Goal: Task Accomplishment & Management: Complete application form

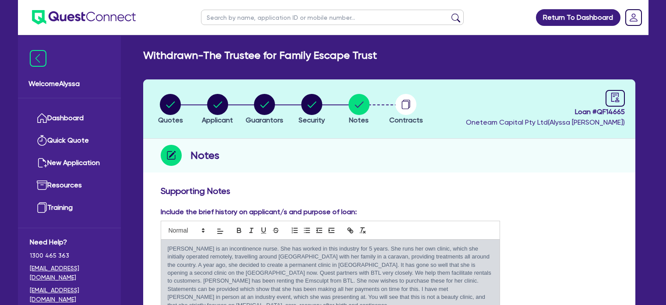
scroll to position [471, 0]
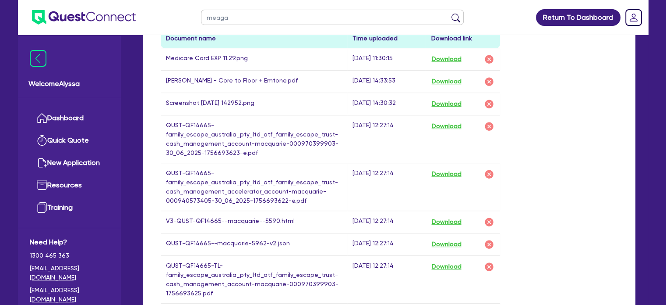
type input "meagan"
click button "submit" at bounding box center [456, 19] width 14 height 12
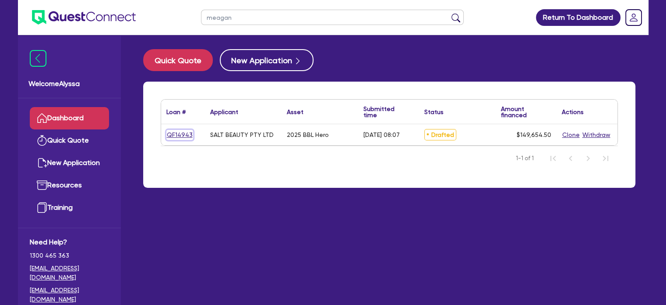
click at [173, 135] on link "QF14943" at bounding box center [179, 135] width 27 height 10
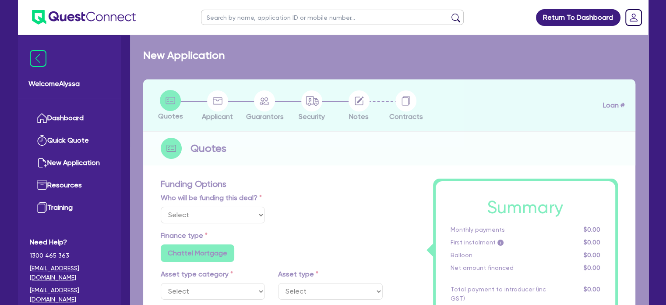
select select "Other"
select select "TERTIARY_ASSETS"
type input "2025"
type input "253,000"
type input "104,000"
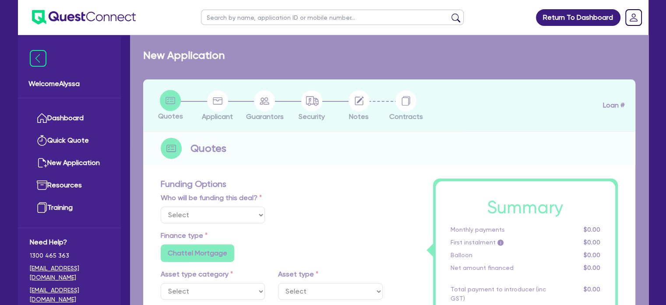
type input "4.5"
type input "6,734.45"
type input "9.15"
radio input "false"
radio input "true"
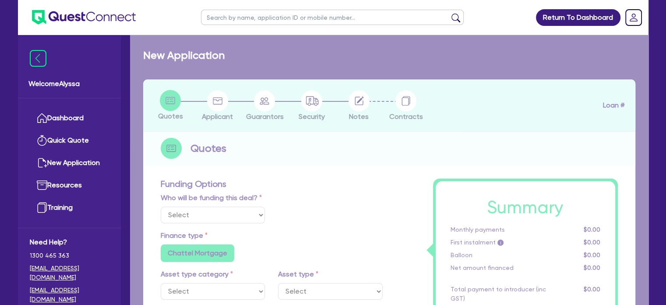
radio input "false"
select select "BEAUTY_EQUIPMENT"
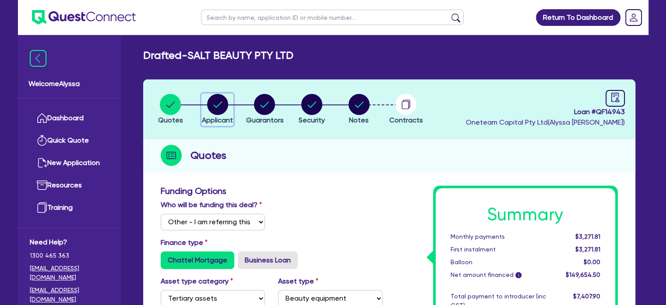
click at [215, 106] on circle "button" at bounding box center [217, 104] width 21 height 21
select select "COMPANY"
select select "HEALTH_BEAUTY"
select select "HAIR_BEAUTY_SALONS"
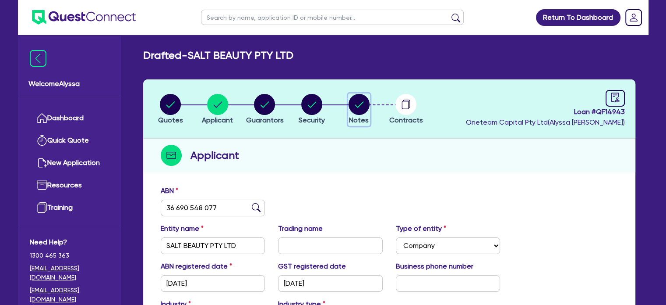
click at [363, 100] on circle "button" at bounding box center [359, 104] width 21 height 21
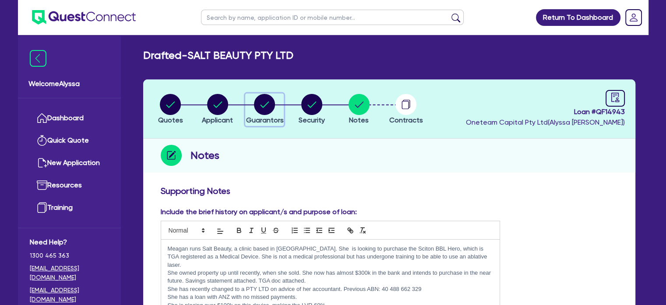
click at [268, 111] on circle "button" at bounding box center [264, 104] width 21 height 21
select select "MRS"
select select "[GEOGRAPHIC_DATA]"
select select "MARRIED"
select select "CASH"
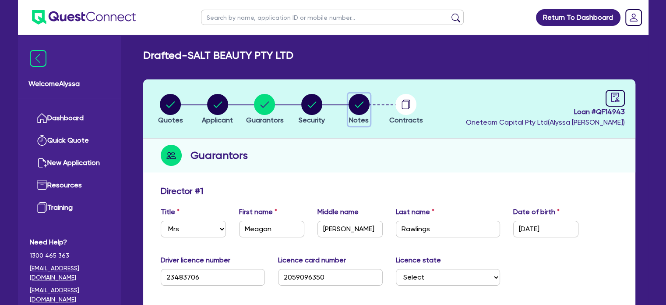
click at [363, 101] on circle "button" at bounding box center [359, 104] width 21 height 21
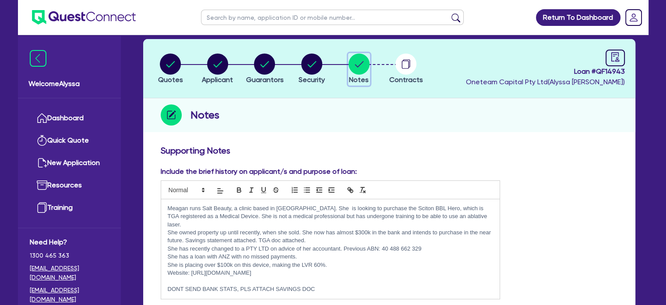
scroll to position [40, 0]
drag, startPoint x: 424, startPoint y: 238, endPoint x: 382, endPoint y: 237, distance: 41.6
click at [382, 244] on p "She has recently changed to a PTY LTD on advice of her accountant. Previous ABN…" at bounding box center [331, 248] width 326 height 8
copy p "40 488 662 329"
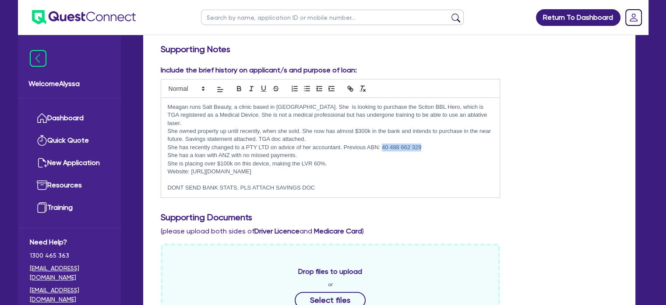
scroll to position [144, 0]
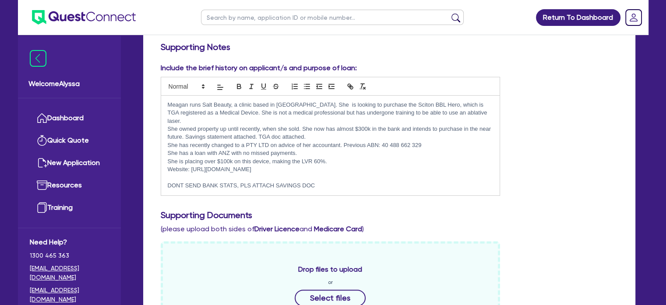
click at [528, 174] on div "Include the brief history on applicant/s and purpose of loan: [PERSON_NAME] run…" at bounding box center [389, 133] width 471 height 140
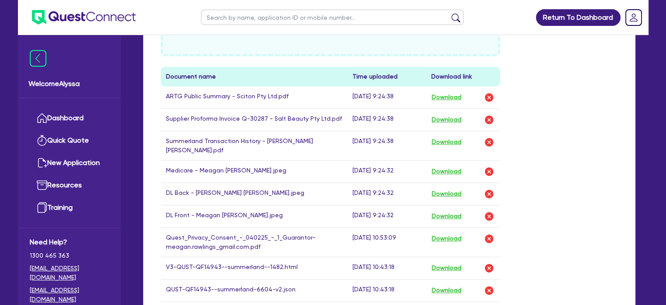
scroll to position [0, 0]
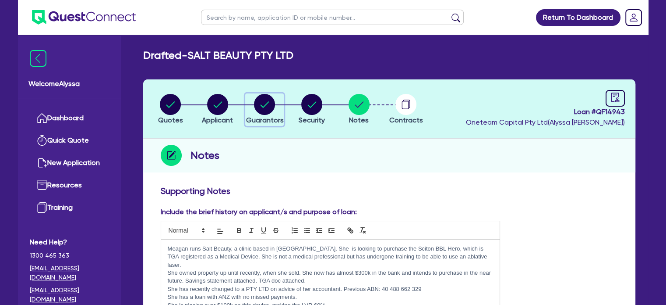
click at [260, 100] on circle "button" at bounding box center [264, 104] width 21 height 21
select select "MRS"
select select "[GEOGRAPHIC_DATA]"
select select "MARRIED"
select select "CASH"
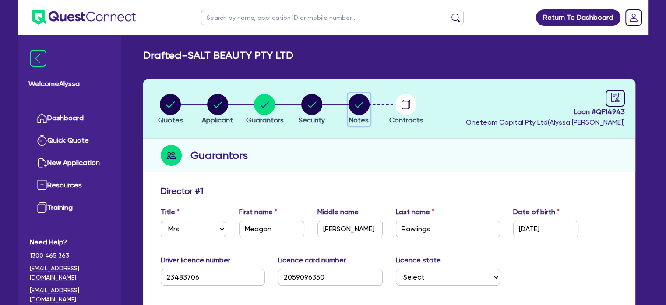
click at [368, 111] on icon "button" at bounding box center [359, 104] width 21 height 21
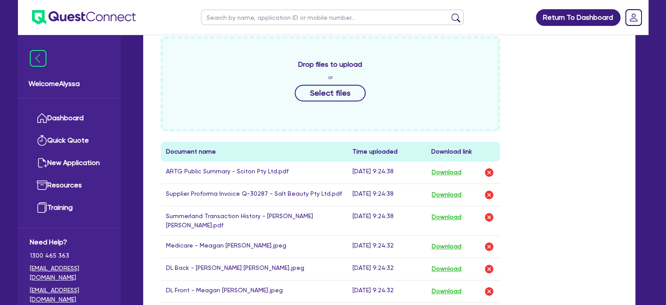
scroll to position [459, 0]
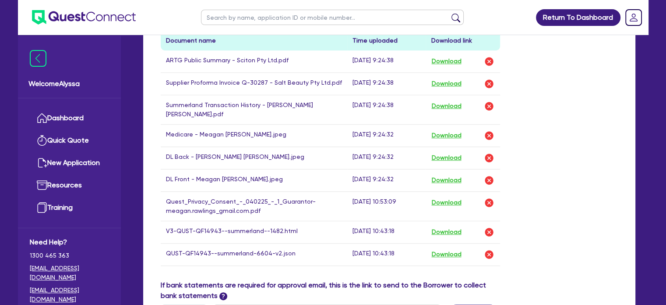
click at [393, 124] on td "[DATE] 9:24:32" at bounding box center [386, 135] width 78 height 22
click at [447, 226] on button "Download" at bounding box center [446, 231] width 31 height 11
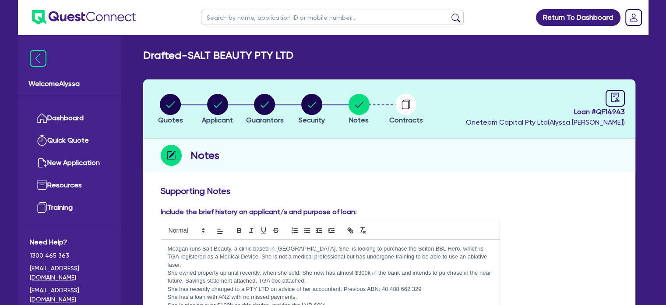
scroll to position [35, 0]
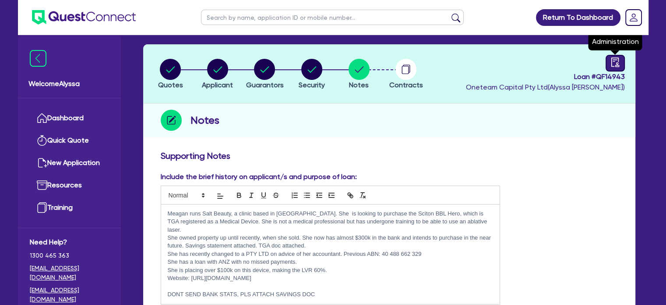
click at [612, 63] on icon "audit" at bounding box center [616, 62] width 10 height 10
select select "DRAFTED_AMENDED"
select select "Other"
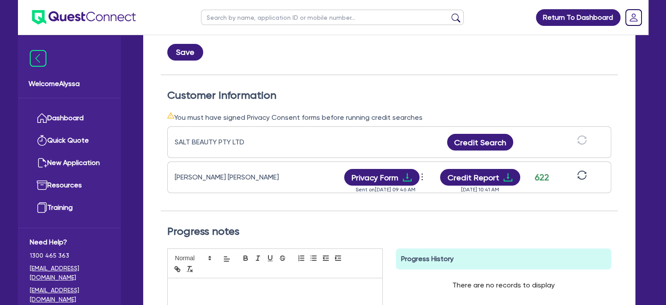
scroll to position [209, 0]
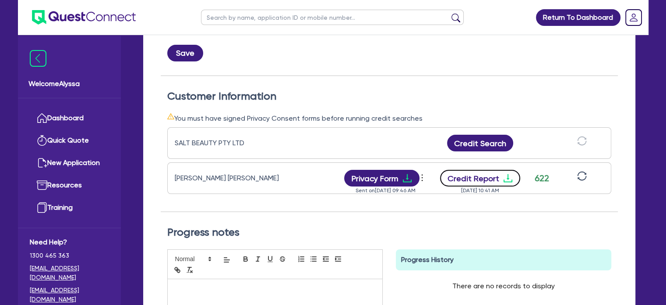
click at [485, 178] on button "Credit Report" at bounding box center [480, 178] width 80 height 17
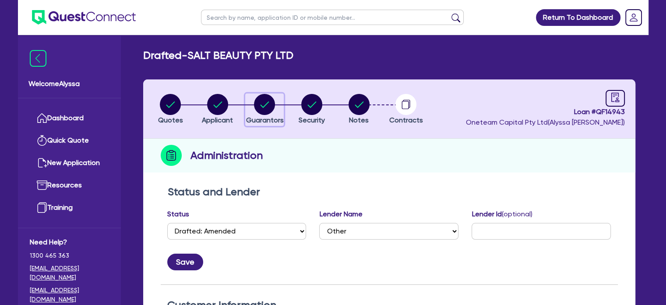
click at [266, 116] on span "Guarantors" at bounding box center [265, 120] width 38 height 8
select select "MRS"
select select "[GEOGRAPHIC_DATA]"
select select "MARRIED"
select select "CASH"
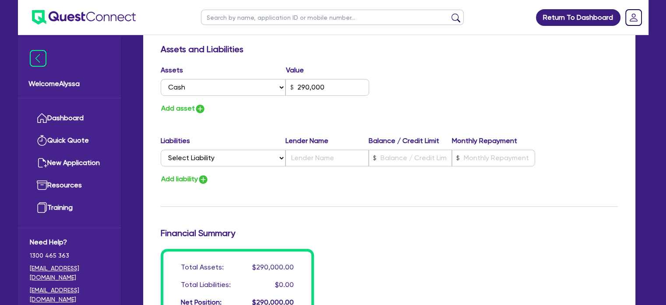
scroll to position [514, 0]
click at [191, 160] on select "Select Liability Credit card Mortgage Investment property loan Vehicle loan Tru…" at bounding box center [223, 157] width 125 height 17
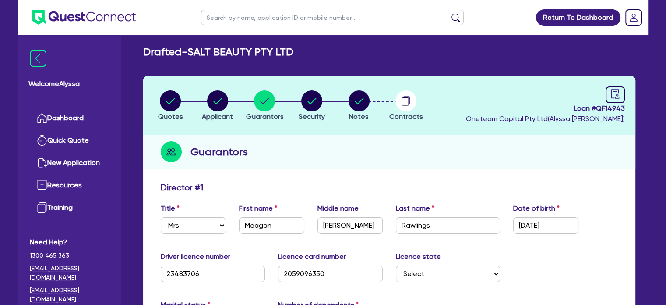
scroll to position [0, 0]
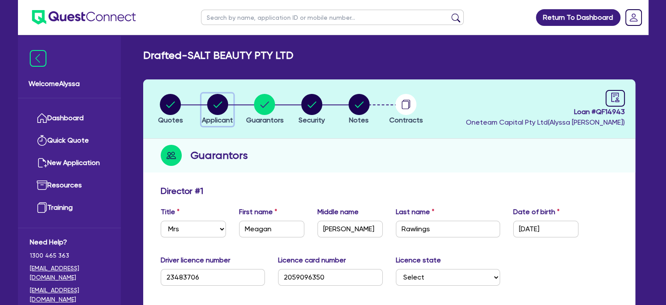
click at [220, 106] on circle "button" at bounding box center [217, 104] width 21 height 21
select select "COMPANY"
select select "HEALTH_BEAUTY"
select select "HAIR_BEAUTY_SALONS"
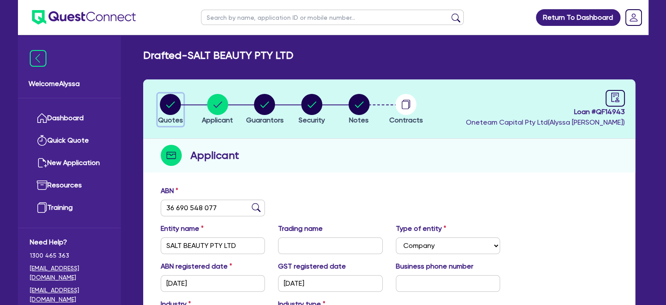
click at [164, 108] on circle "button" at bounding box center [170, 104] width 21 height 21
select select "Other"
select select "TERTIARY_ASSETS"
select select "BEAUTY_EQUIPMENT"
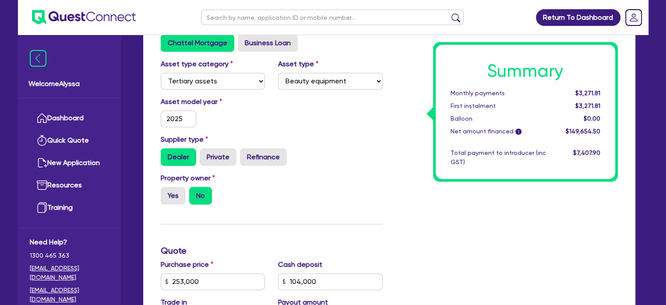
scroll to position [220, 0]
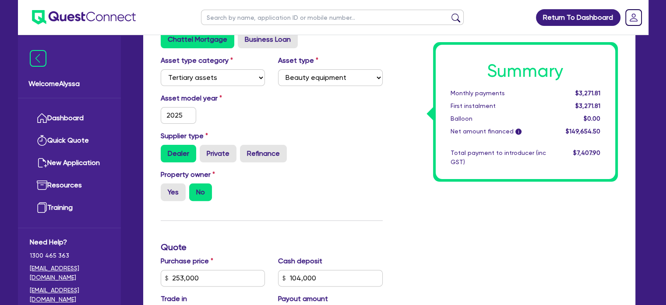
click at [229, 15] on input "text" at bounding box center [332, 17] width 263 height 15
type input "[PERSON_NAME]"
click button "submit" at bounding box center [456, 19] width 14 height 12
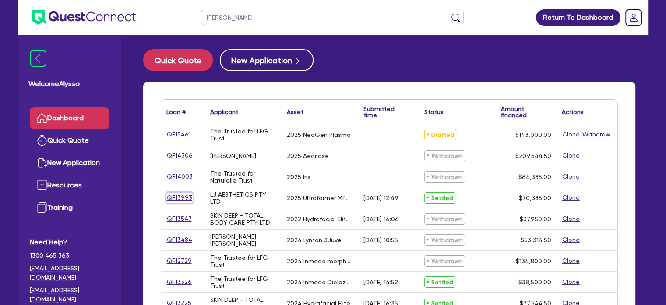
click at [180, 195] on link "QF13993" at bounding box center [179, 197] width 26 height 10
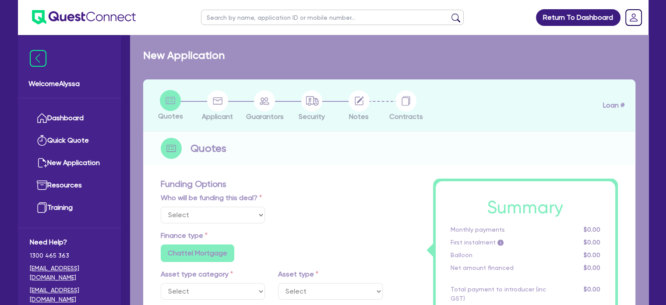
select select "Other"
select select "TERTIARY_ASSETS"
type input "2025"
radio input "true"
type input "77,000"
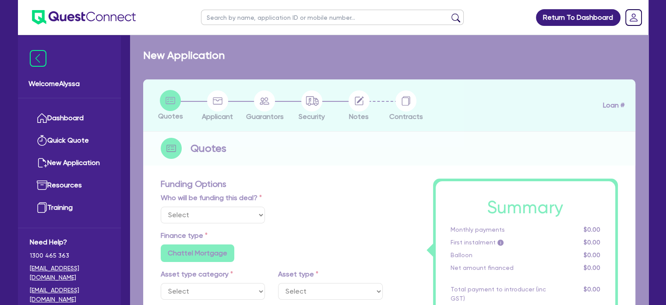
type input "7,000"
type input "4.52"
type input "3,181.82"
type input "10.5"
radio input "false"
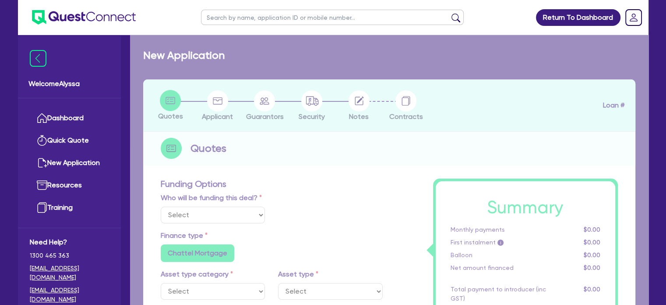
type input "350"
radio input "true"
select select "BEAUTY_EQUIPMENT"
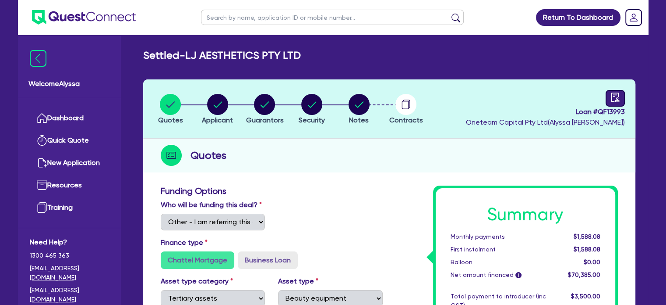
click at [620, 99] on icon "audit" at bounding box center [616, 97] width 10 height 10
select select "SETTLED"
select select "[PERSON_NAME]"
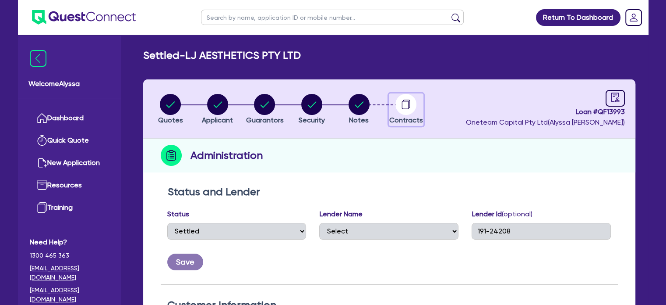
click at [414, 102] on circle "button" at bounding box center [406, 104] width 21 height 21
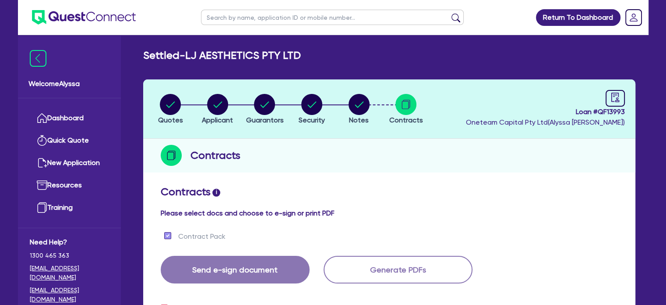
click at [242, 18] on input "text" at bounding box center [332, 17] width 263 height 15
type input "art's"
click button "submit" at bounding box center [456, 19] width 14 height 12
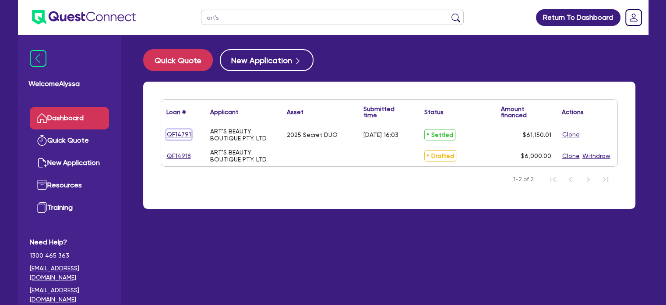
click at [179, 136] on link "QF14791" at bounding box center [178, 134] width 25 height 10
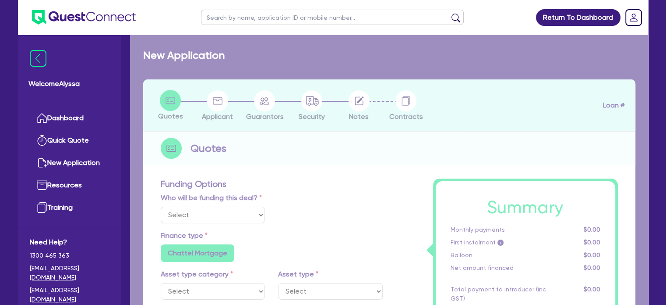
select select "Other"
select select "TERTIARY_ASSETS"
type input "2025"
radio input "true"
type input "70,400"
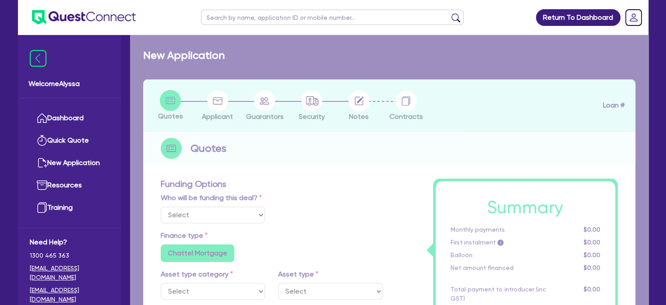
type input "10,000"
type input "1.99"
type input "1,218"
radio input "true"
type input "8.25"
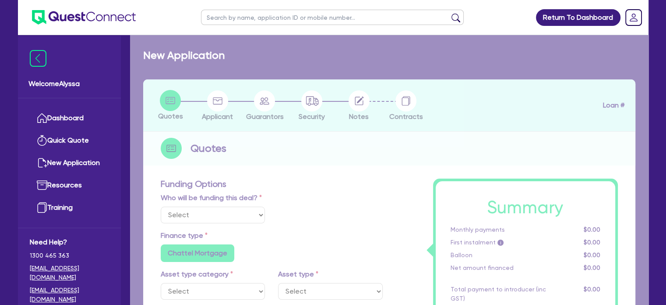
radio input "false"
type input "454.55"
type input "227.27"
radio input "true"
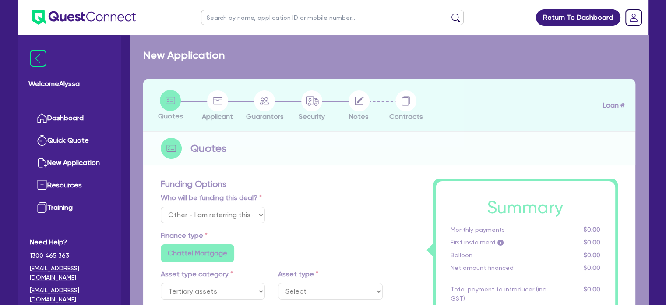
select select "BEAUTY_EQUIPMENT"
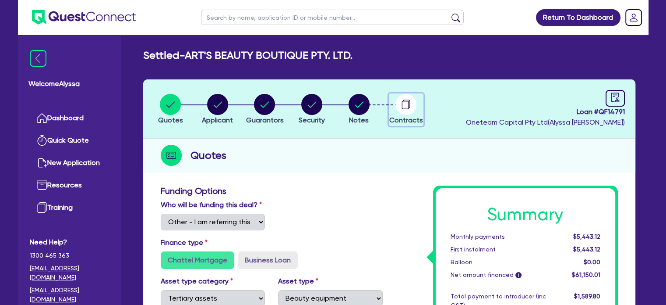
click at [405, 107] on circle "button" at bounding box center [406, 104] width 21 height 21
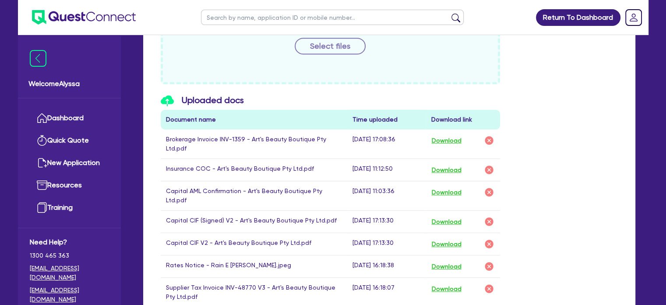
scroll to position [454, 0]
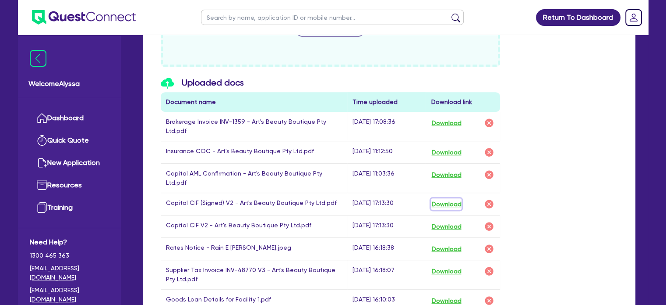
click at [443, 198] on button "Download" at bounding box center [446, 203] width 31 height 11
click at [443, 220] on button "Download" at bounding box center [446, 225] width 31 height 11
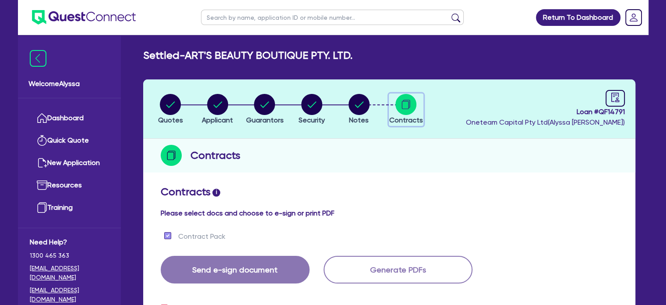
click at [403, 103] on circle "button" at bounding box center [406, 104] width 21 height 21
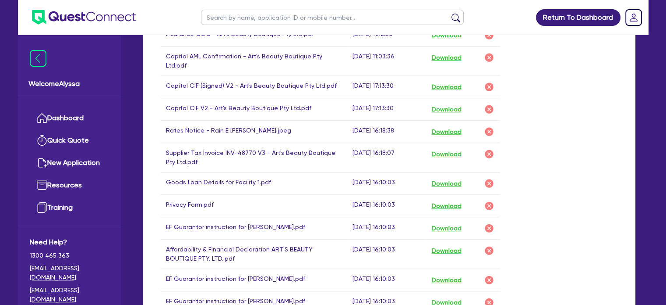
scroll to position [571, 0]
click at [447, 177] on button "Download" at bounding box center [446, 182] width 31 height 11
click at [279, 18] on input "text" at bounding box center [332, 17] width 263 height 15
type input "[PERSON_NAME]"
click button "submit" at bounding box center [456, 19] width 14 height 12
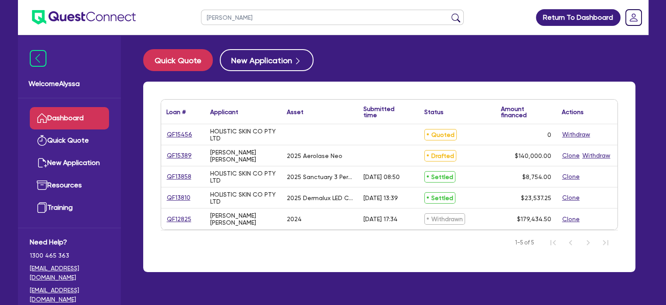
drag, startPoint x: 230, startPoint y: 17, endPoint x: 152, endPoint y: 21, distance: 78.1
click at [152, 21] on header "[PERSON_NAME] Return To Dashboard Edit Profile Logout" at bounding box center [333, 17] width 631 height 35
type input "meagan"
click at [449, 13] on button "submit" at bounding box center [456, 19] width 14 height 12
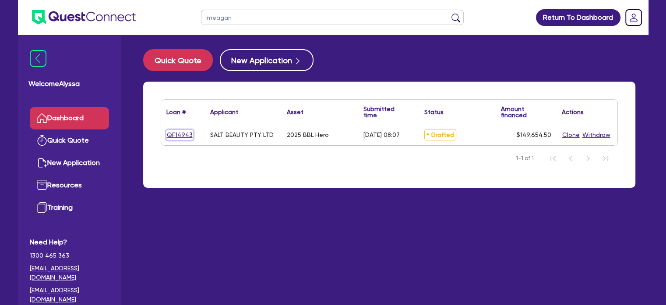
click at [177, 135] on link "QF14943" at bounding box center [179, 135] width 27 height 10
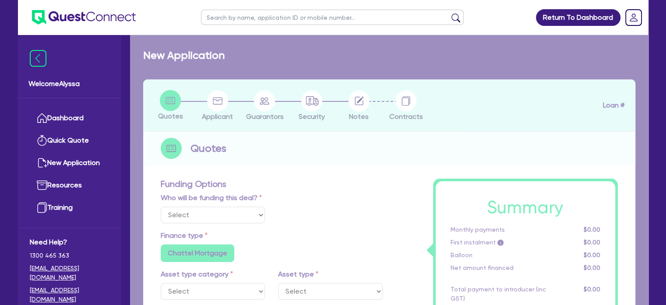
select select "Other"
select select "TERTIARY_ASSETS"
type input "2025"
type input "253,000"
type input "104,000"
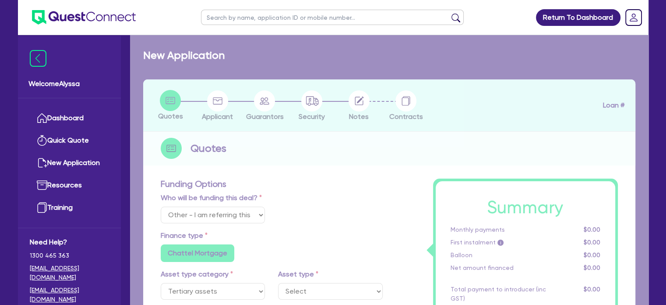
type input "4.5"
type input "6,734.45"
type input "9.15"
radio input "false"
radio input "true"
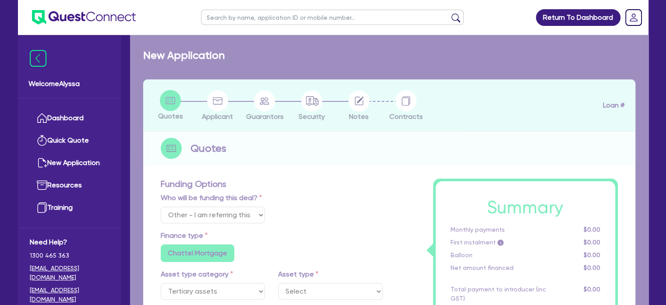
radio input "false"
select select "BEAUTY_EQUIPMENT"
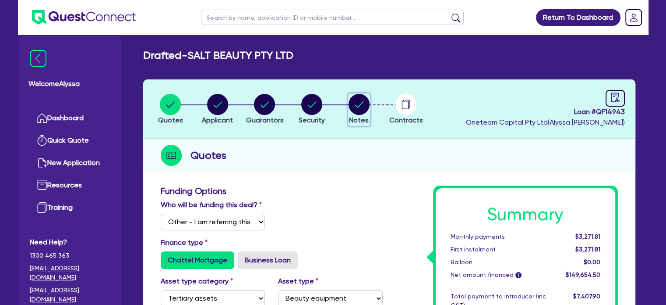
click at [358, 107] on icon "button" at bounding box center [359, 104] width 9 height 6
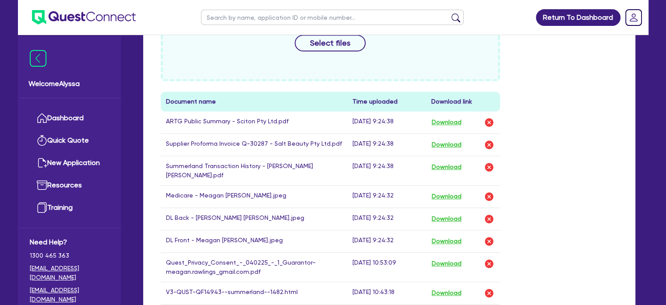
scroll to position [441, 0]
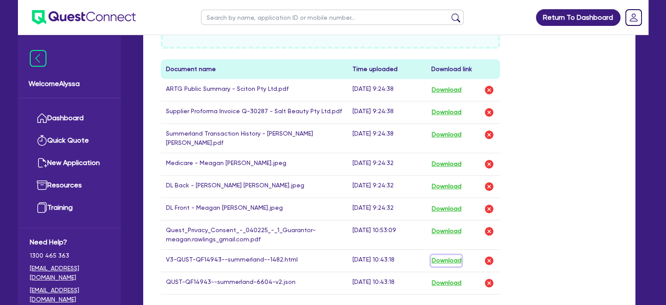
click at [450, 255] on button "Download" at bounding box center [446, 260] width 31 height 11
